Goal: Task Accomplishment & Management: Use online tool/utility

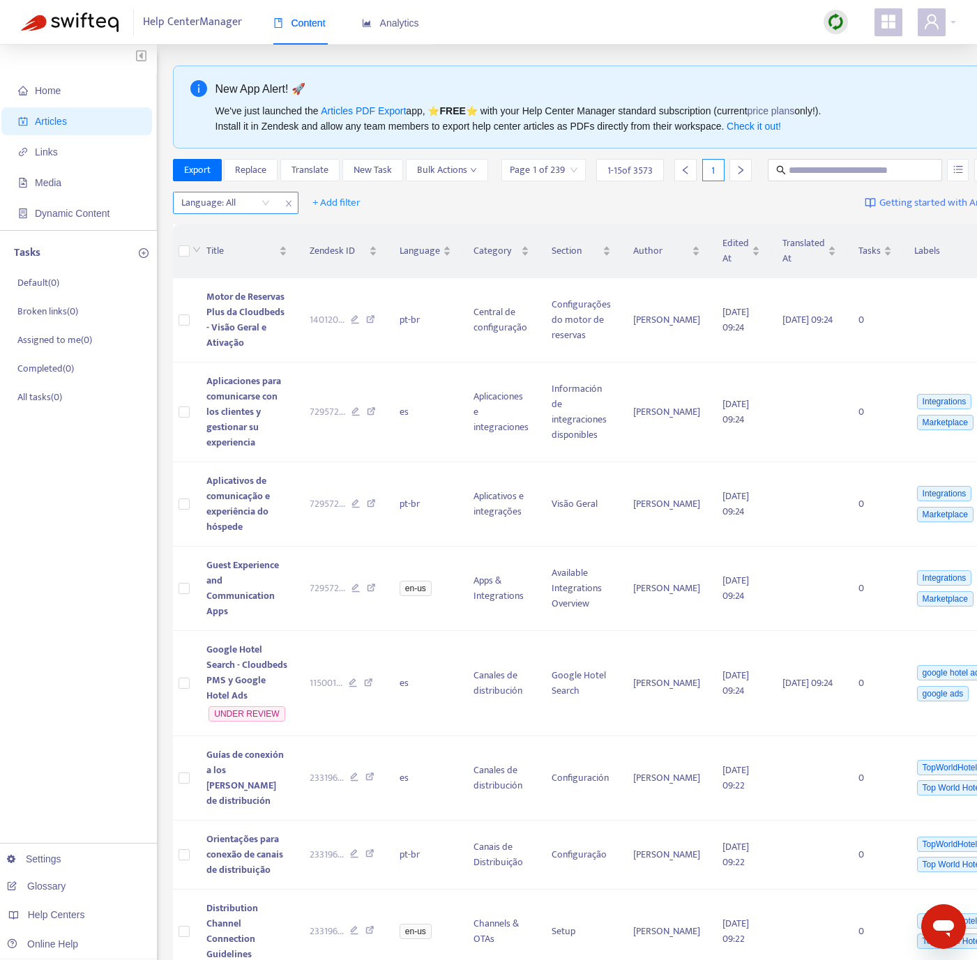
click at [248, 211] on div at bounding box center [218, 203] width 84 height 17
click at [245, 259] on div "en-us" at bounding box center [306, 253] width 243 height 15
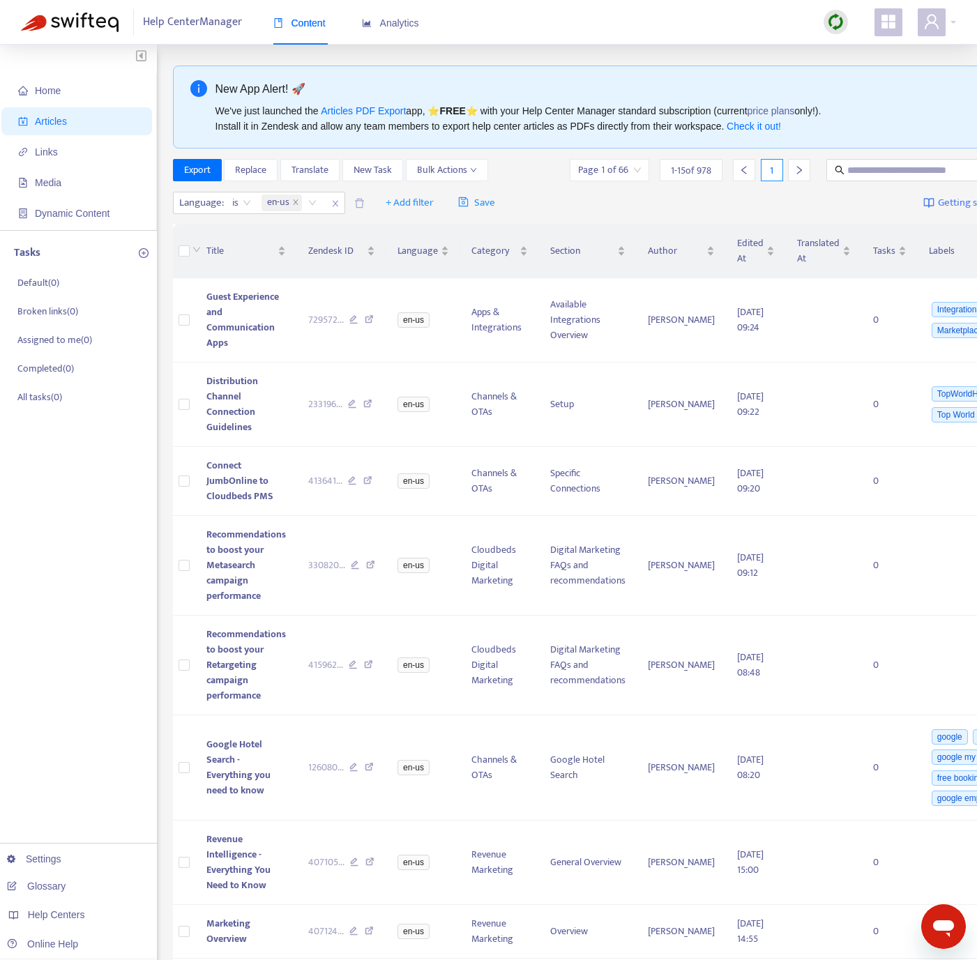
click at [688, 209] on div "Language : is en-us + Add filter Save Getting started with Articles" at bounding box center [617, 203] width 889 height 33
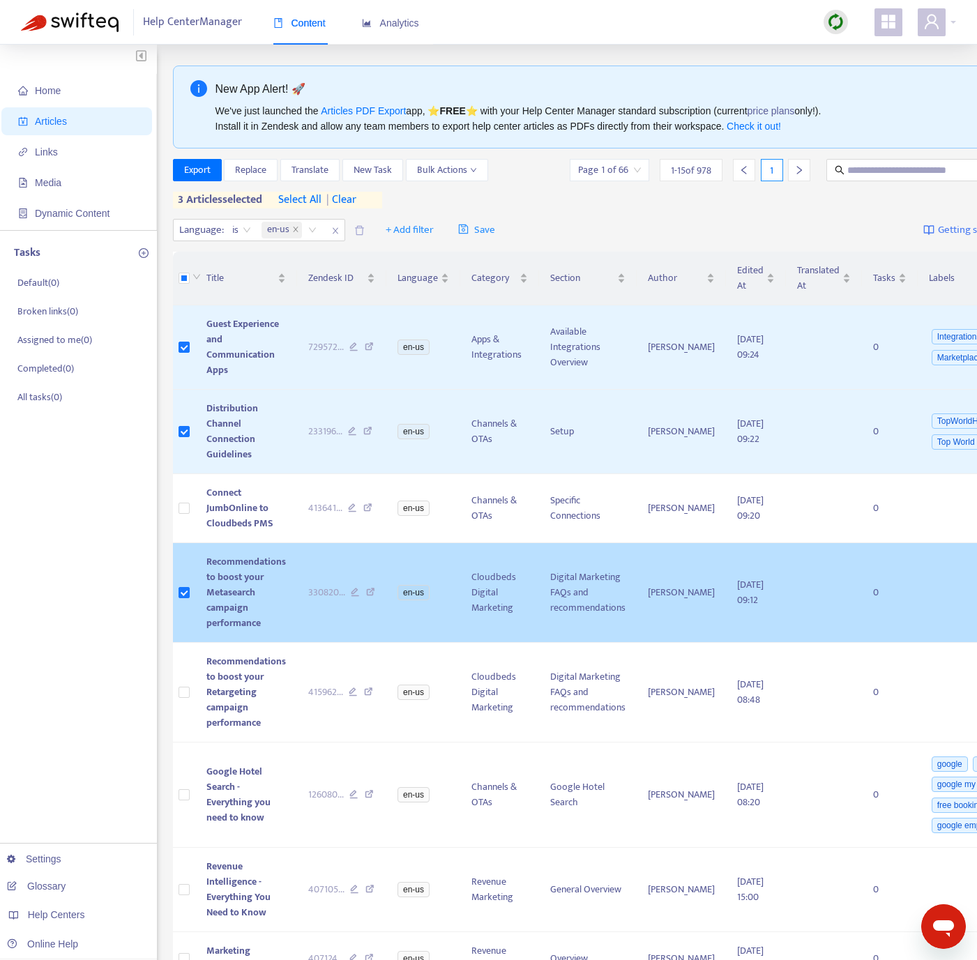
click at [249, 614] on td "Recommendations to boost your Metasearch campaign performance" at bounding box center [246, 593] width 102 height 100
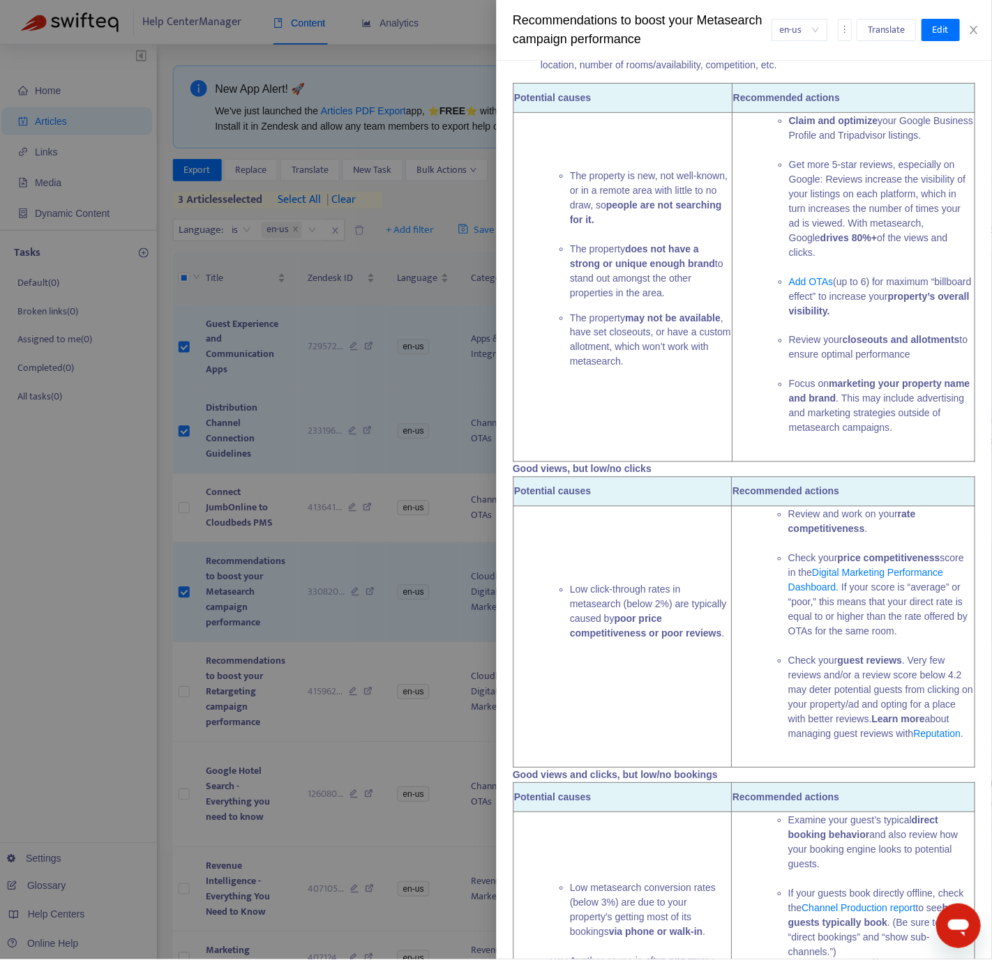
scroll to position [921, 0]
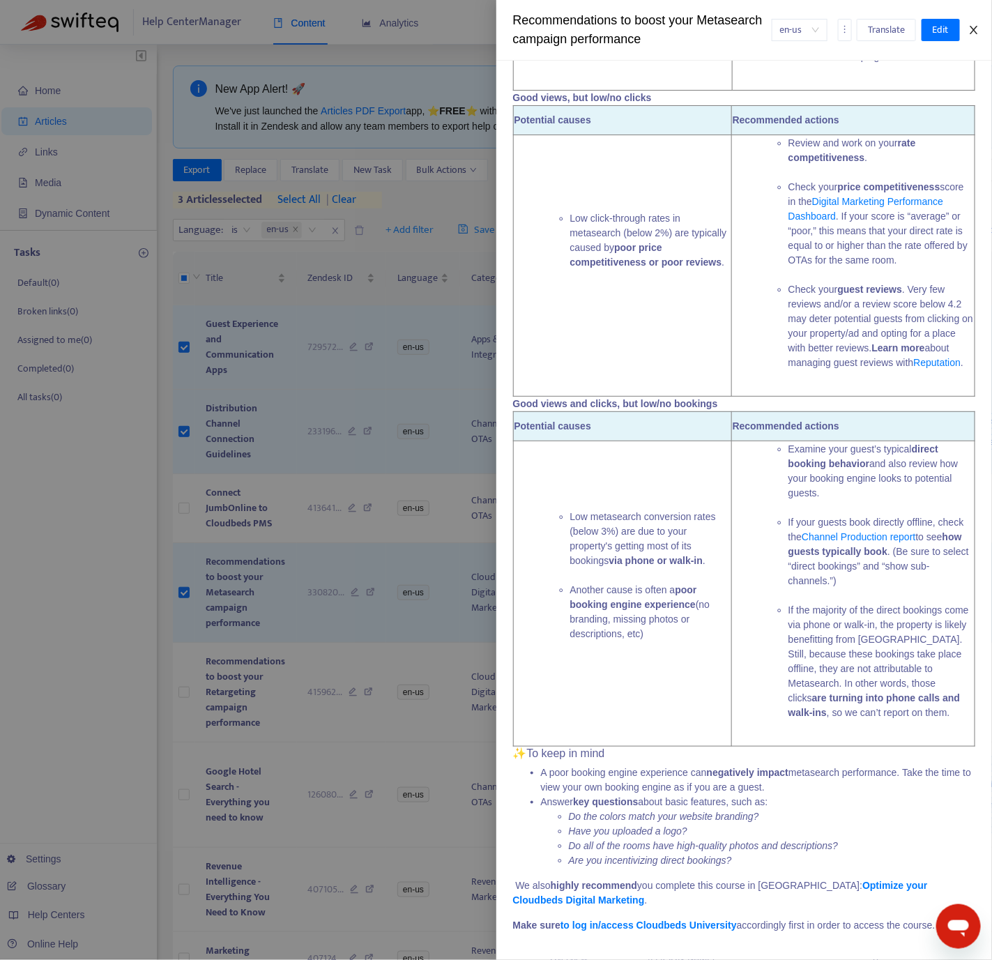
click at [976, 27] on icon "close" at bounding box center [974, 30] width 8 height 8
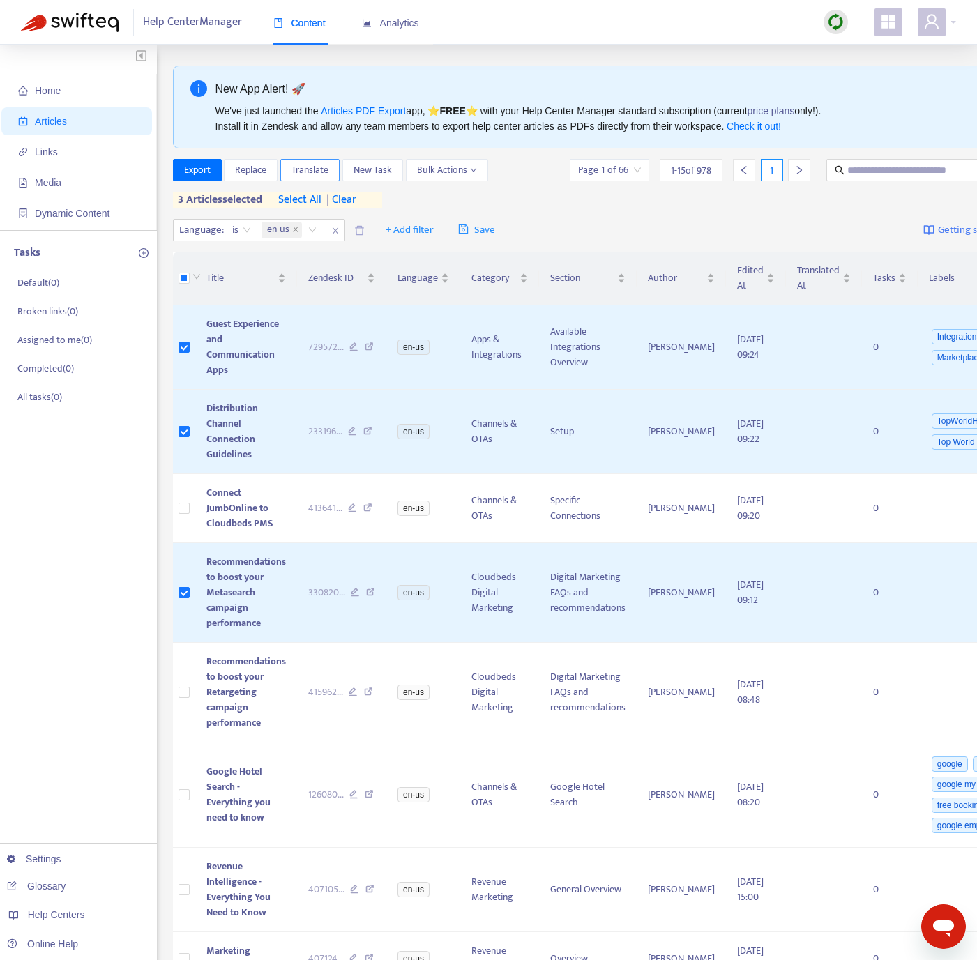
click at [310, 170] on span "Translate" at bounding box center [309, 169] width 37 height 15
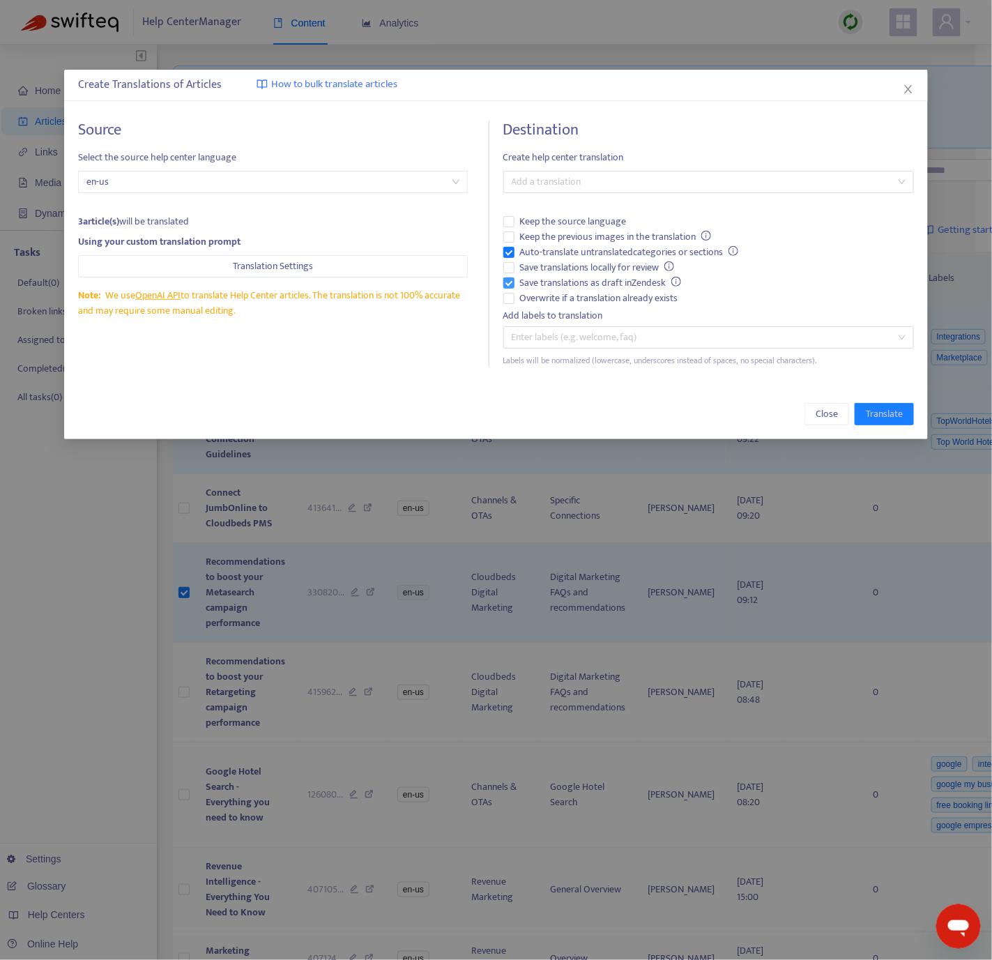
click at [545, 277] on span "Save translations as draft in Zendesk" at bounding box center [601, 282] width 173 height 15
click at [542, 245] on span "Auto-translate untranslated categories or sections" at bounding box center [630, 252] width 230 height 15
click at [539, 299] on span "Overwrite if a translation already exists" at bounding box center [599, 298] width 169 height 15
click at [566, 179] on div at bounding box center [702, 182] width 390 height 17
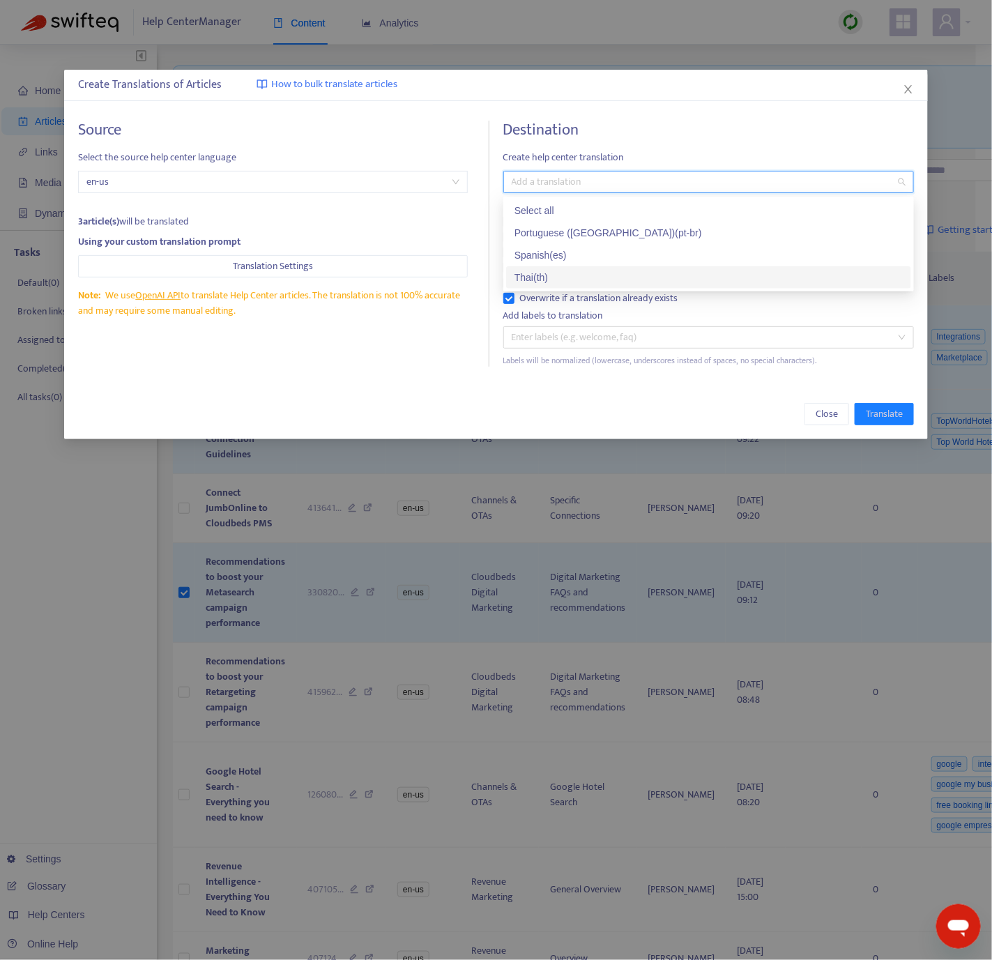
click at [554, 273] on div "Thai ( th )" at bounding box center [709, 277] width 388 height 15
click at [438, 362] on div "Source Select the source help center language en-us 3 article(s) will be transl…" at bounding box center [283, 244] width 411 height 246
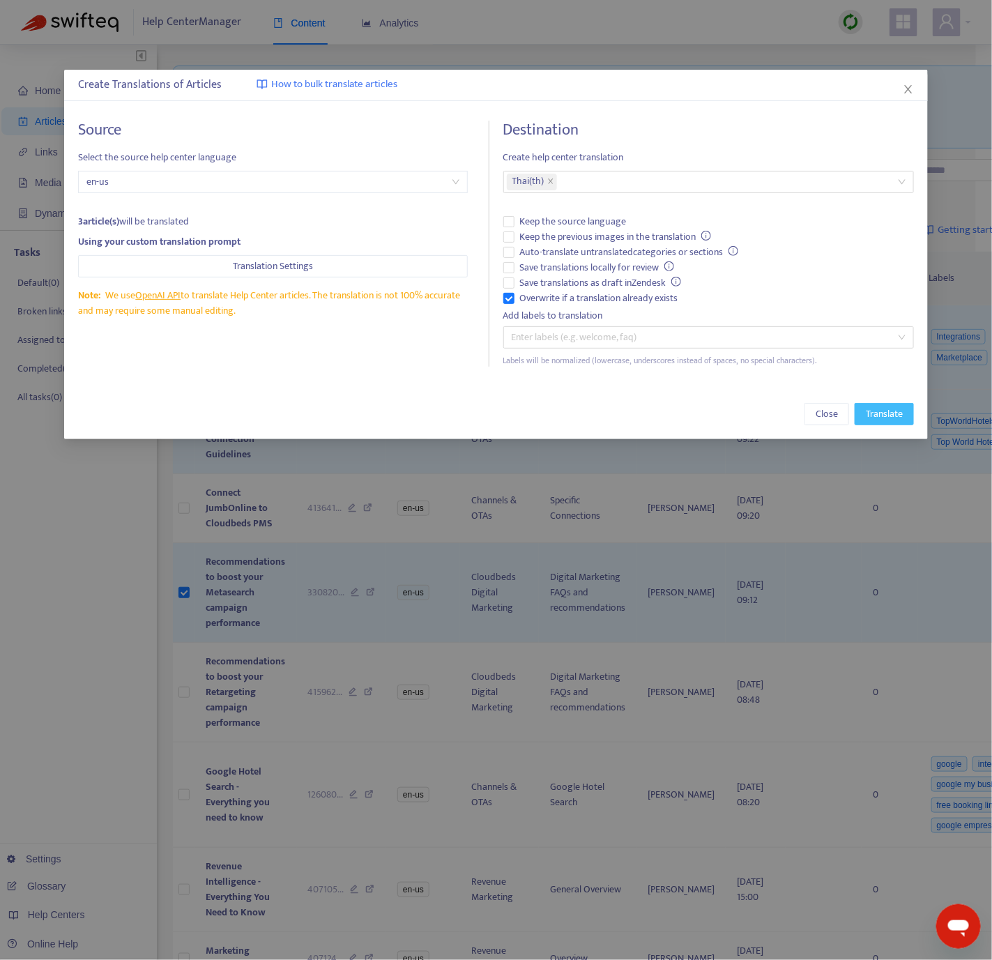
click at [893, 413] on span "Translate" at bounding box center [884, 414] width 37 height 15
